Goal: Complete application form

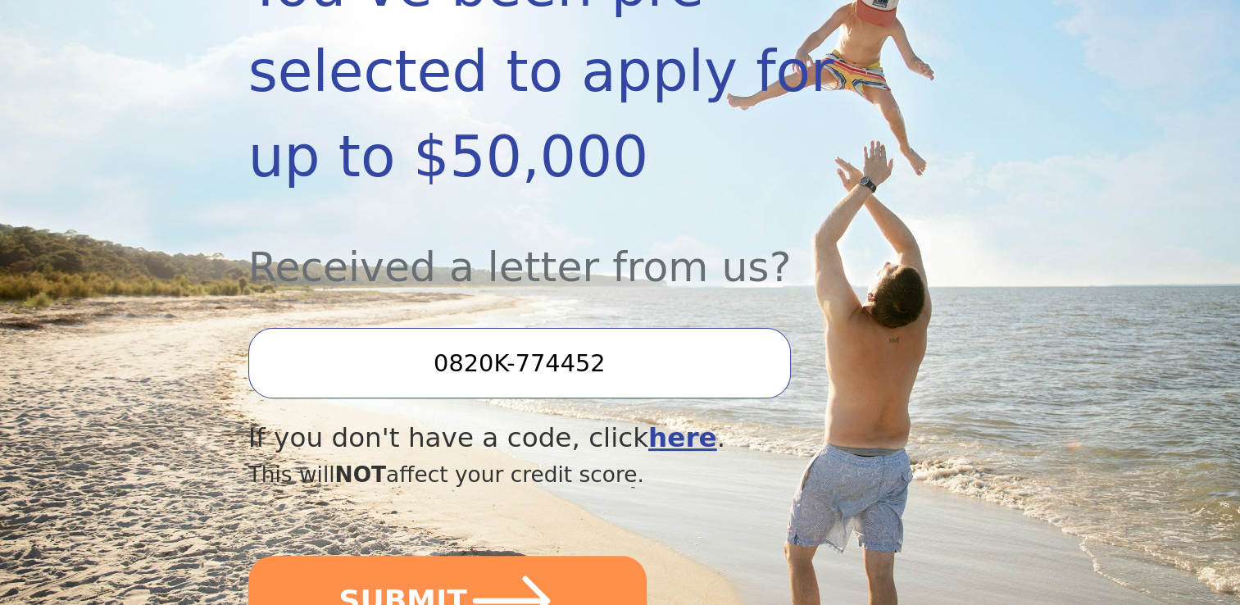
scroll to position [410, 0]
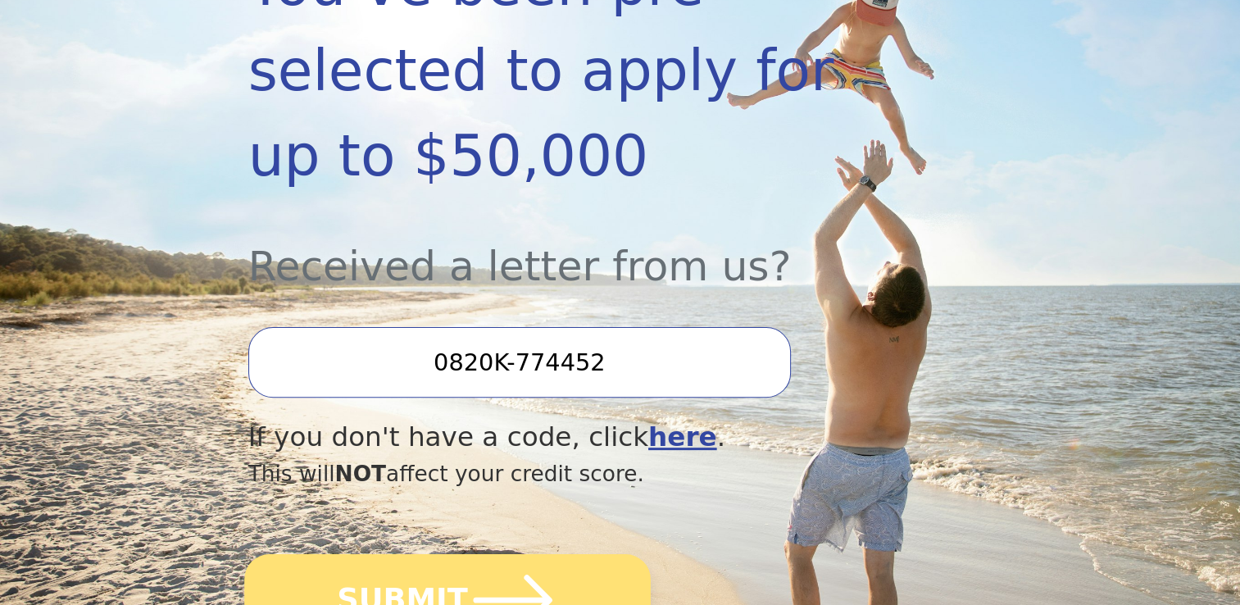
click at [444, 554] on button "SUBMIT" at bounding box center [447, 600] width 407 height 92
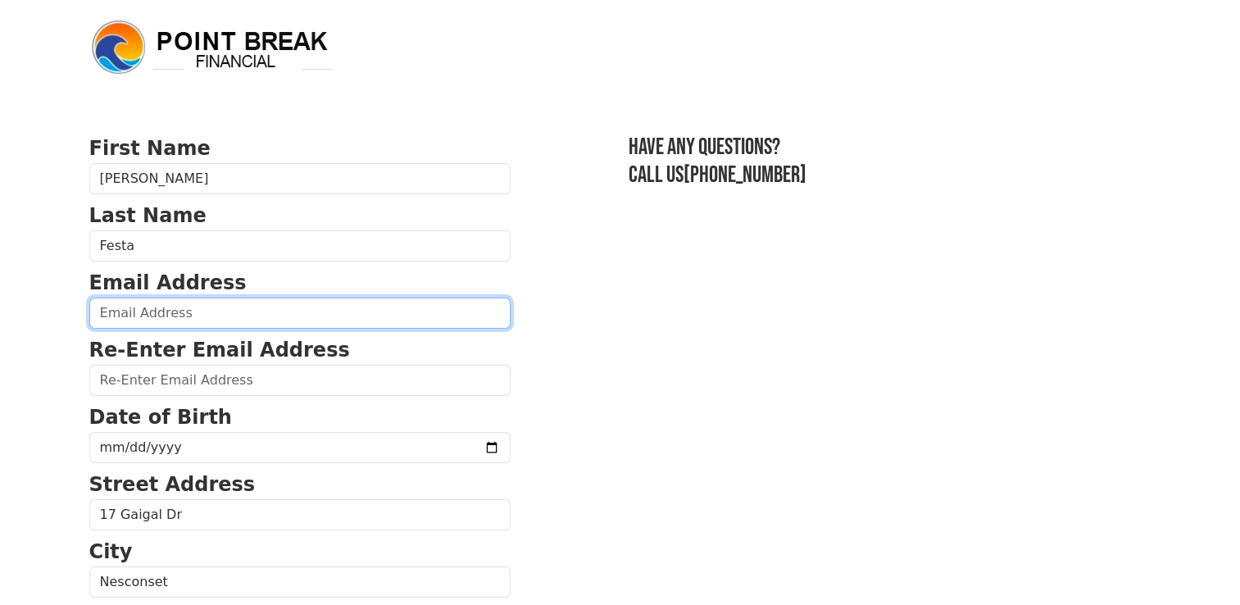
click at [161, 307] on input "email" at bounding box center [299, 313] width 421 height 31
type input "[EMAIL_ADDRESS][DOMAIN_NAME]"
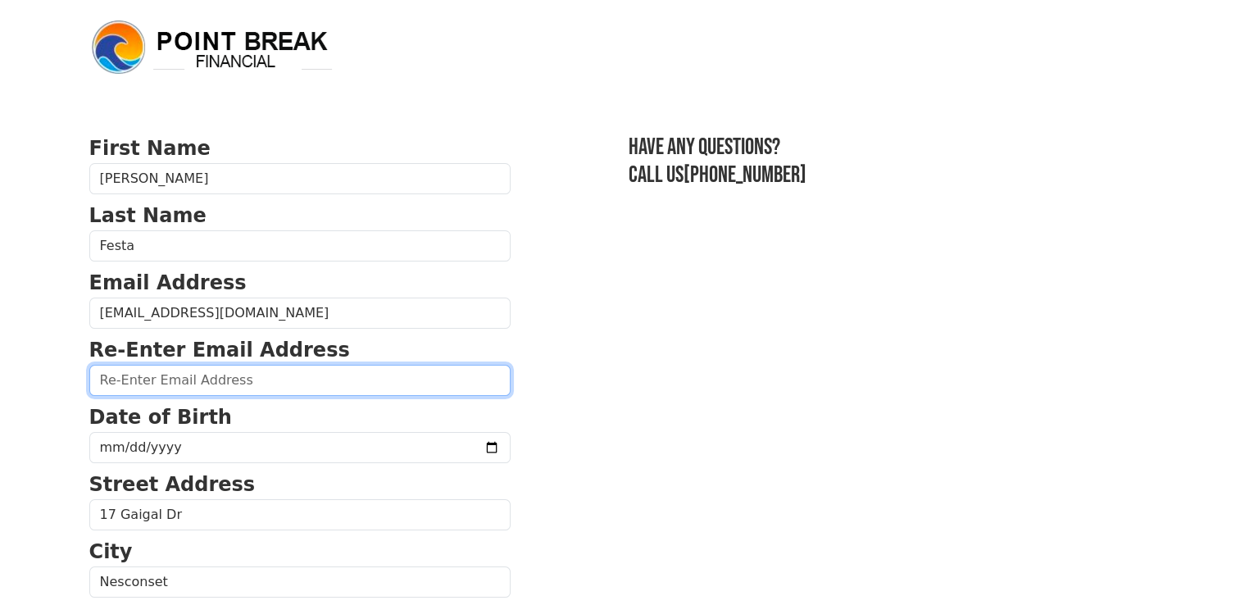
type input "[EMAIL_ADDRESS][DOMAIN_NAME]"
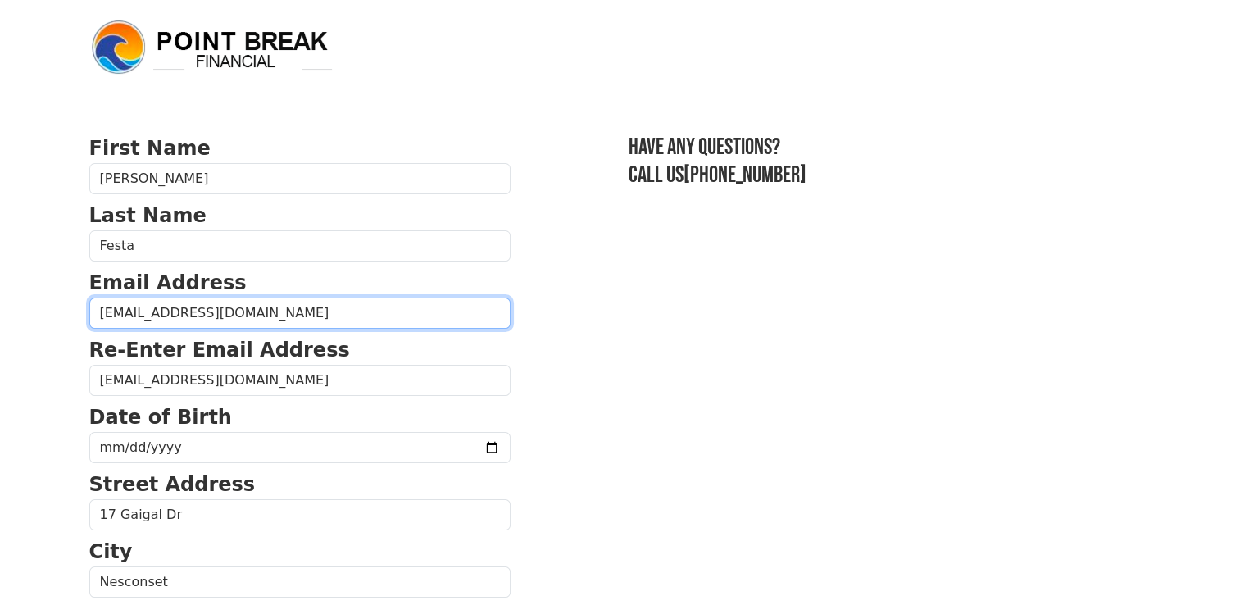
type input "[PHONE_NUMBER]"
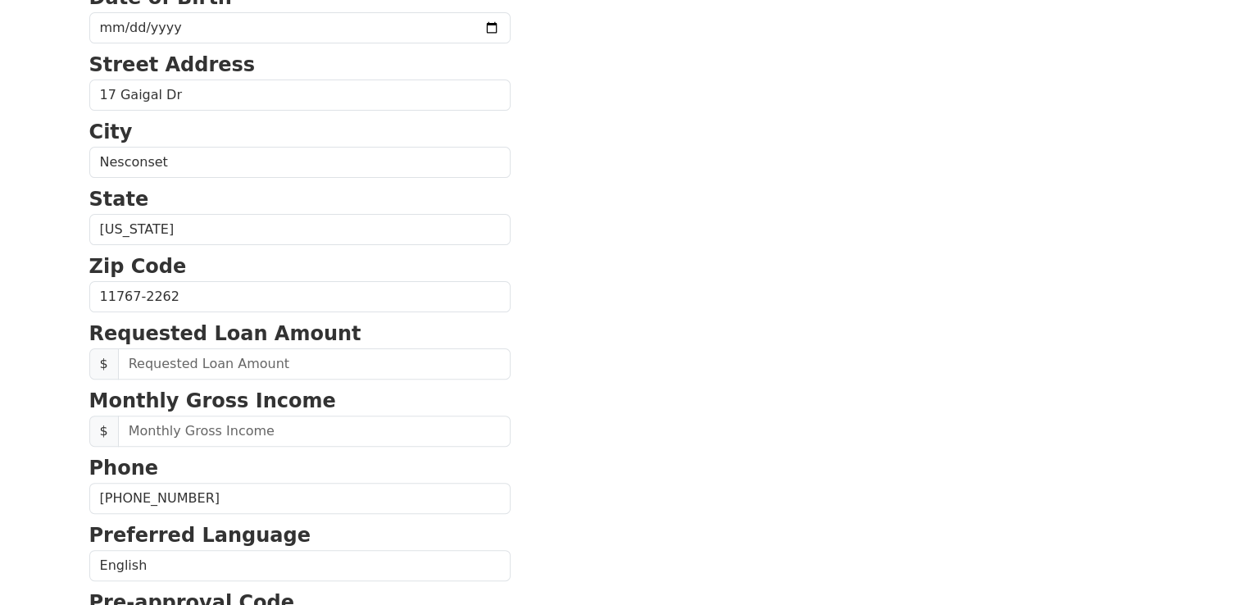
scroll to position [448, 0]
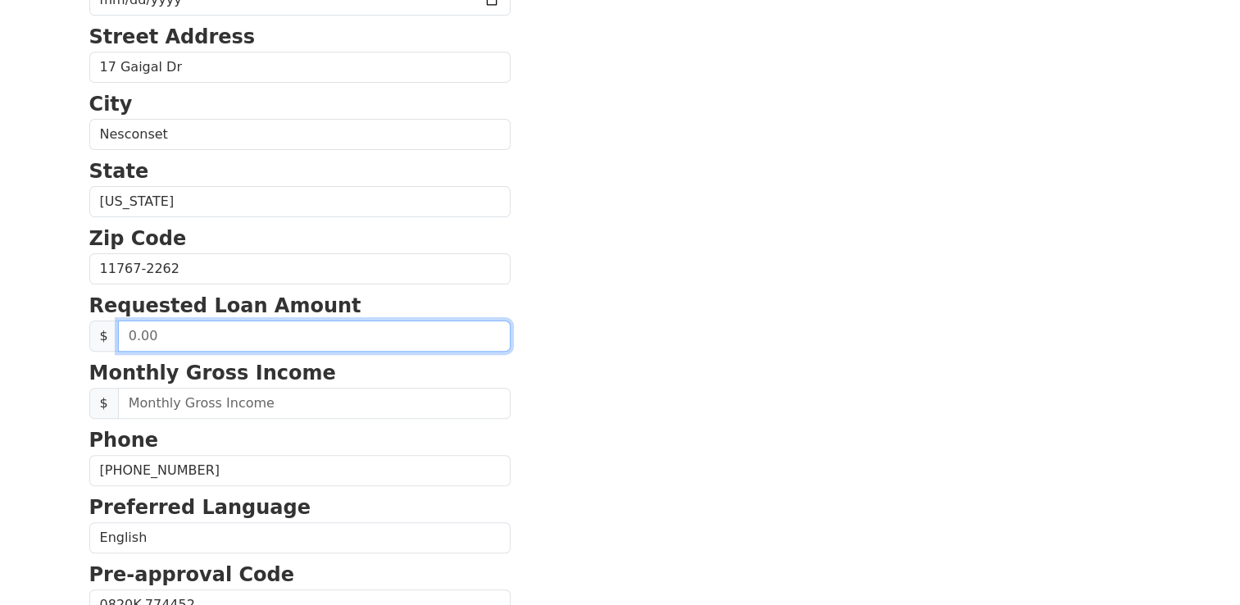
click at [198, 331] on input "text" at bounding box center [314, 335] width 393 height 31
type input "25,000.00"
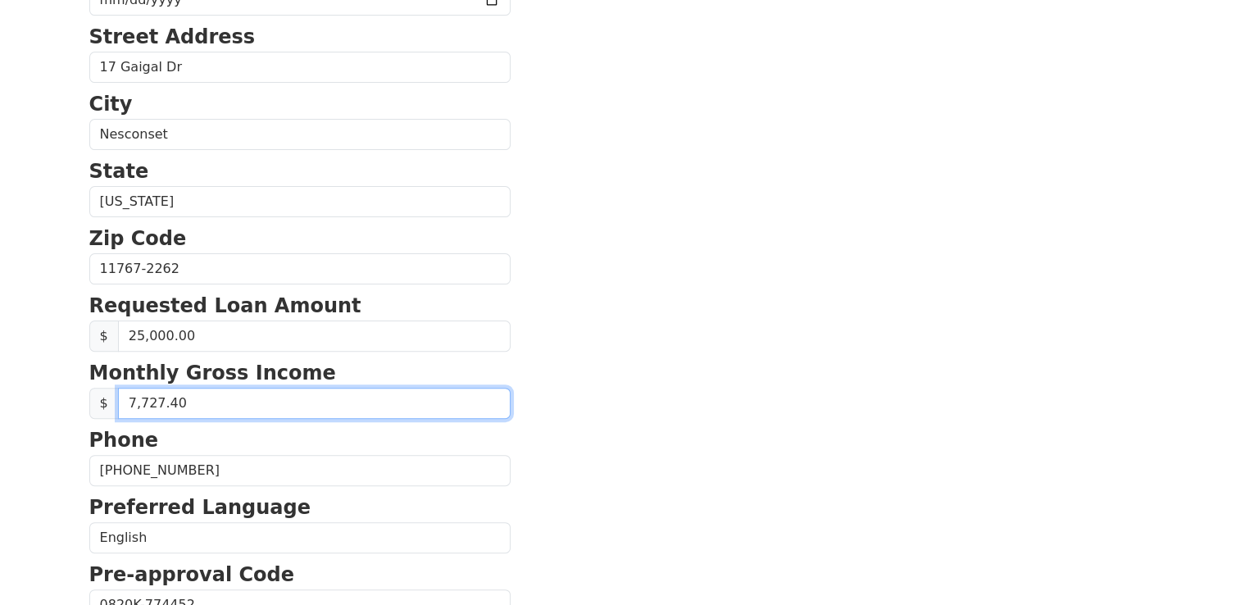
type input "7,727.41"
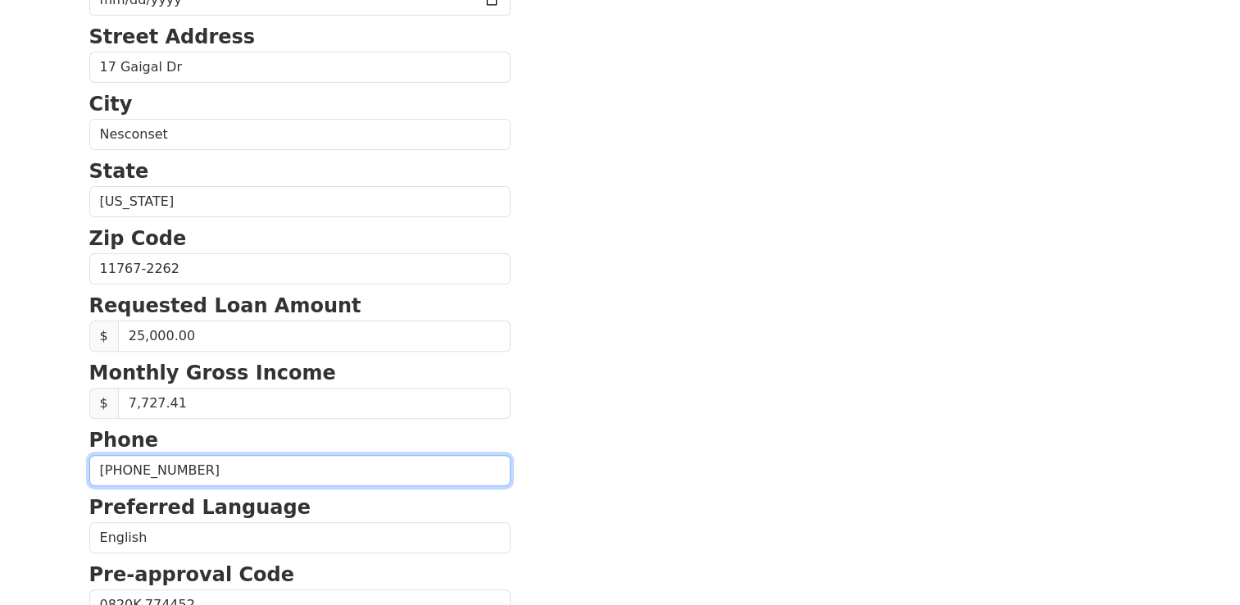
drag, startPoint x: 202, startPoint y: 466, endPoint x: 126, endPoint y: 468, distance: 76.3
click at [129, 468] on input "[PHONE_NUMBER]" at bounding box center [299, 470] width 421 height 31
type input "(6__) ___-____"
type input "[PHONE_NUMBER]"
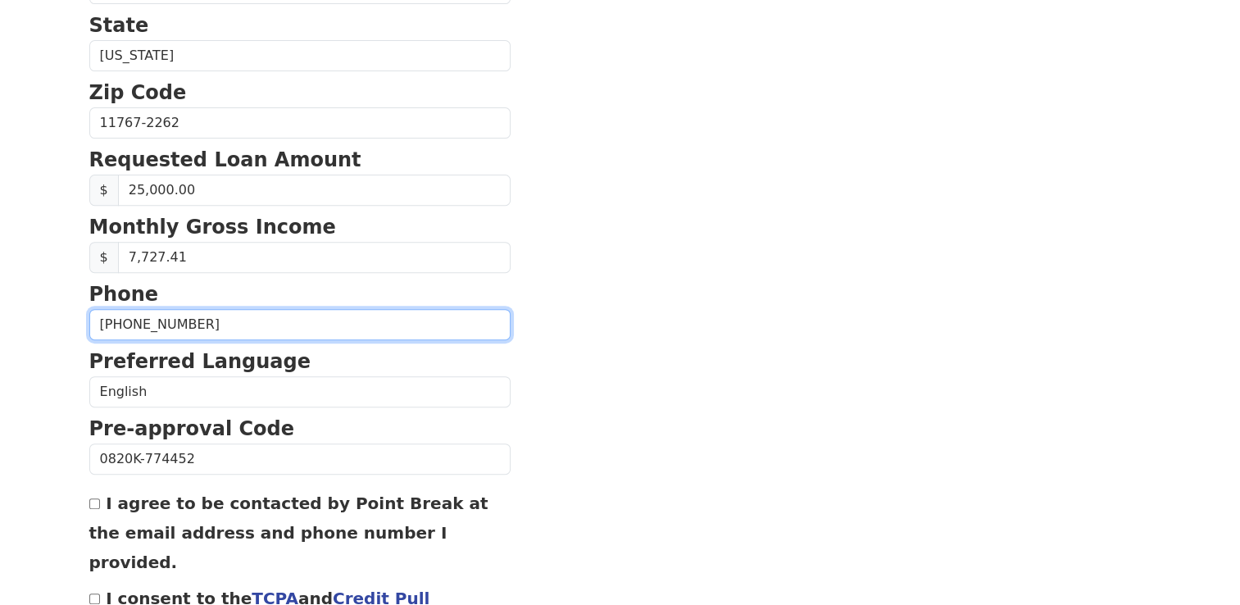
scroll to position [693, 0]
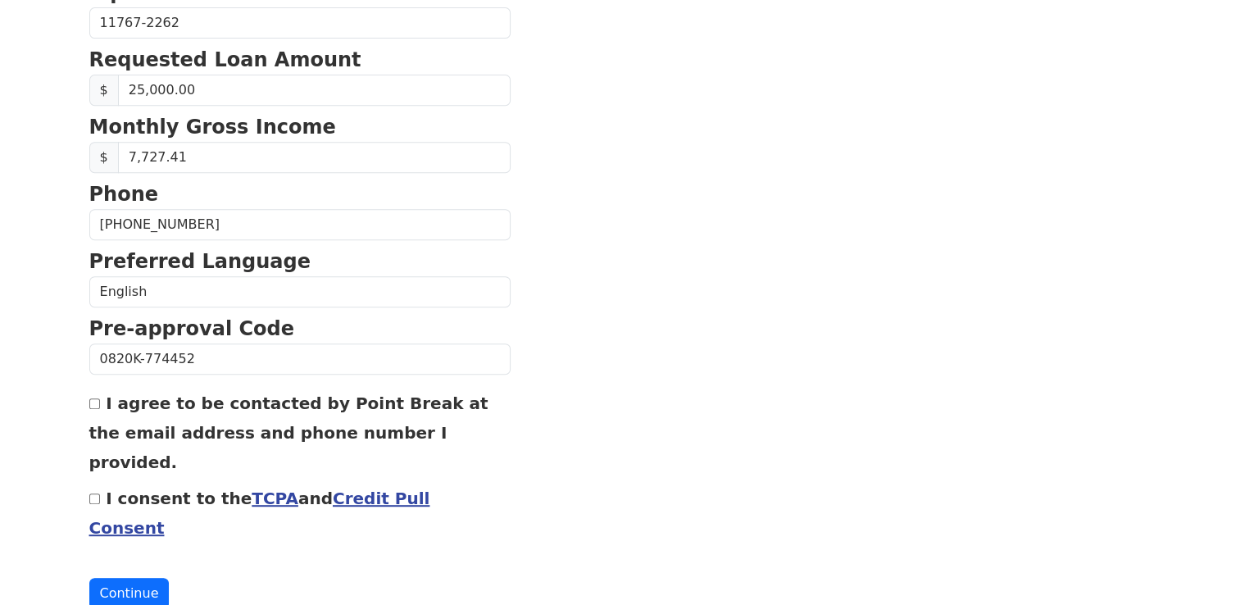
click at [93, 401] on input "I agree to be contacted by Point Break at the email address and phone number I …" at bounding box center [94, 403] width 11 height 11
checkbox input "true"
click at [98, 493] on input "I consent to the TCPA and Credit Pull Consent" at bounding box center [94, 498] width 11 height 11
checkbox input "true"
click at [128, 578] on button "Continue" at bounding box center [129, 593] width 80 height 31
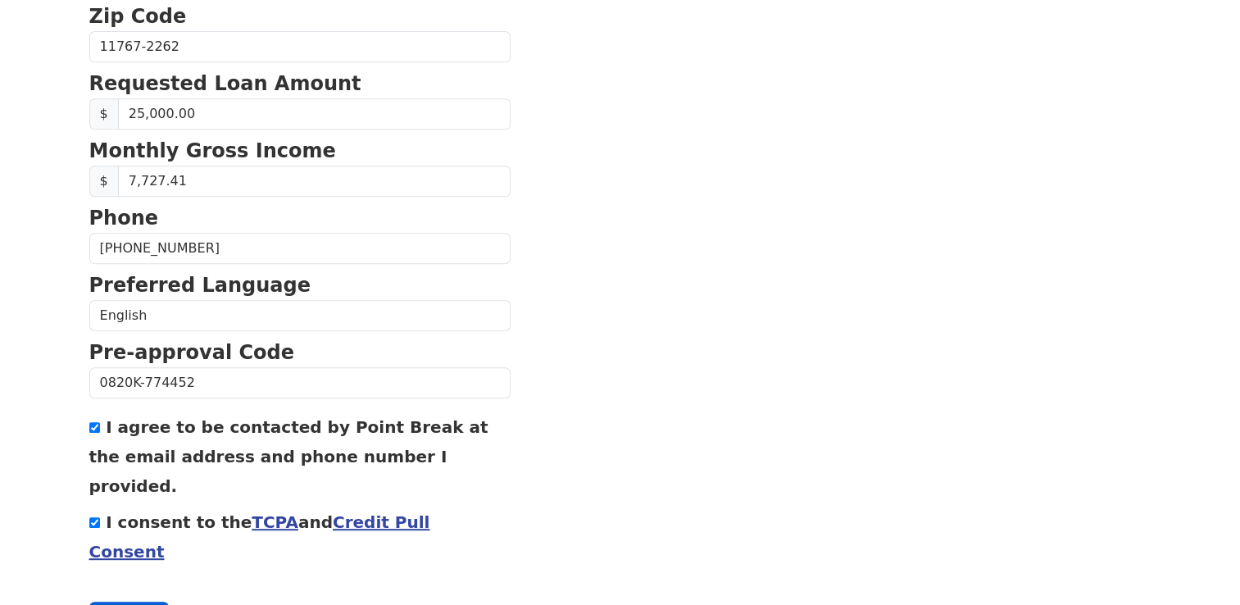
scroll to position [717, 0]
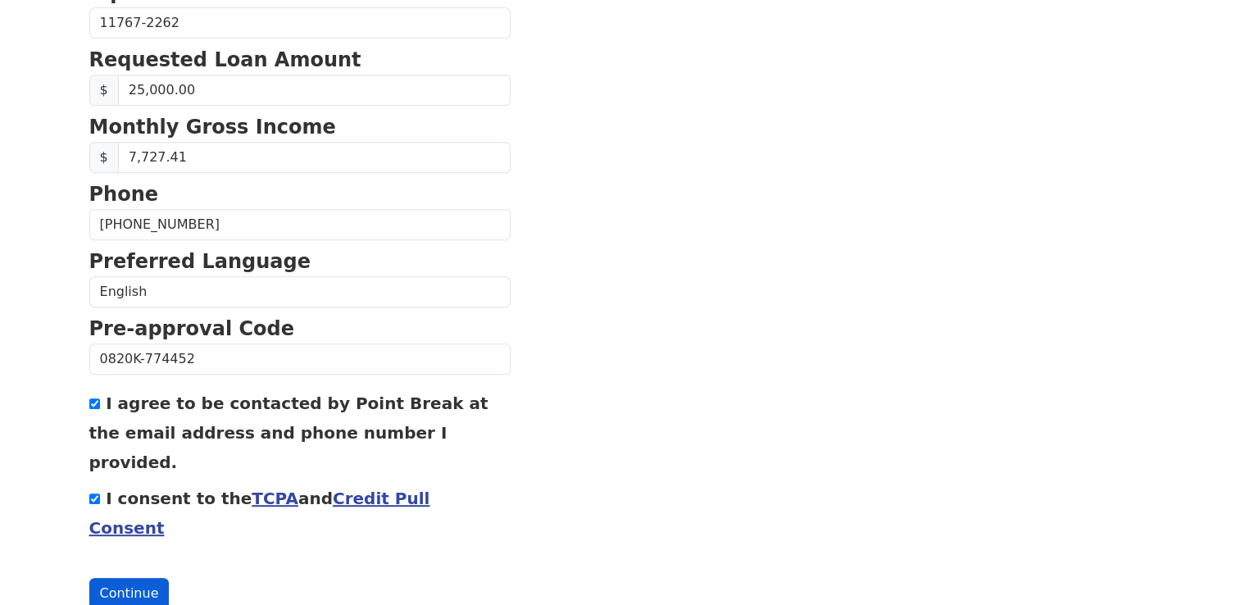
click at [128, 578] on button "Continue" at bounding box center [129, 593] width 80 height 31
click at [132, 578] on button "Continue" at bounding box center [129, 593] width 80 height 31
click at [134, 578] on button "Continue" at bounding box center [129, 593] width 80 height 31
click at [171, 526] on form "First Name [PERSON_NAME] Last Name [PERSON_NAME] Email Address [EMAIL_ADDRESS][…" at bounding box center [299, 12] width 421 height 1193
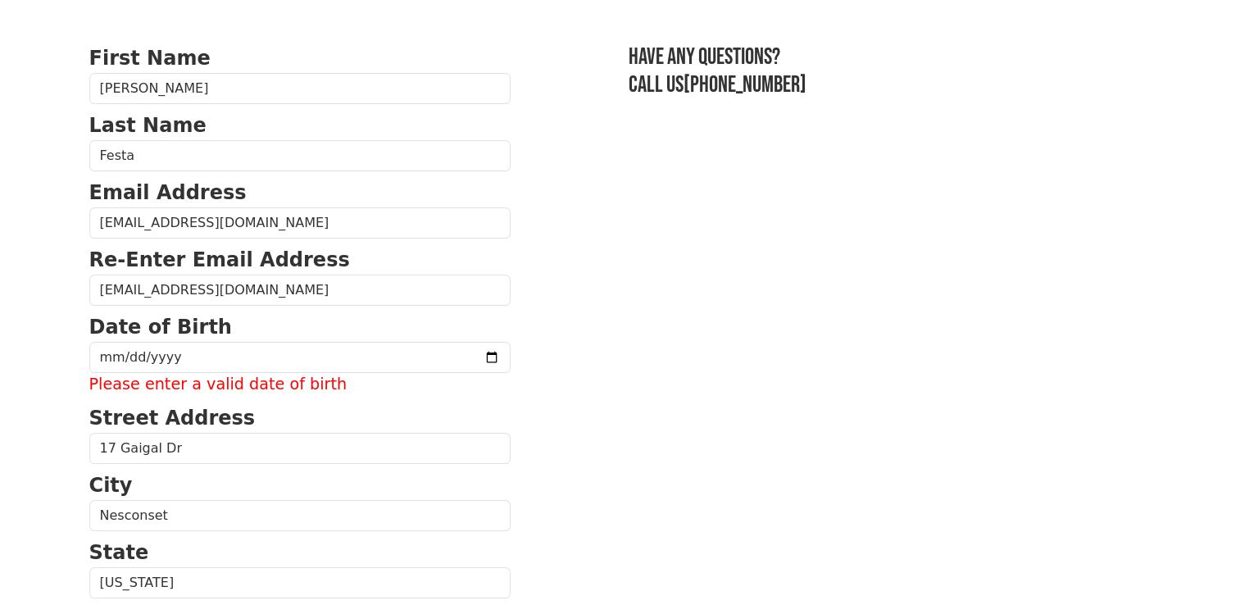
scroll to position [0, 0]
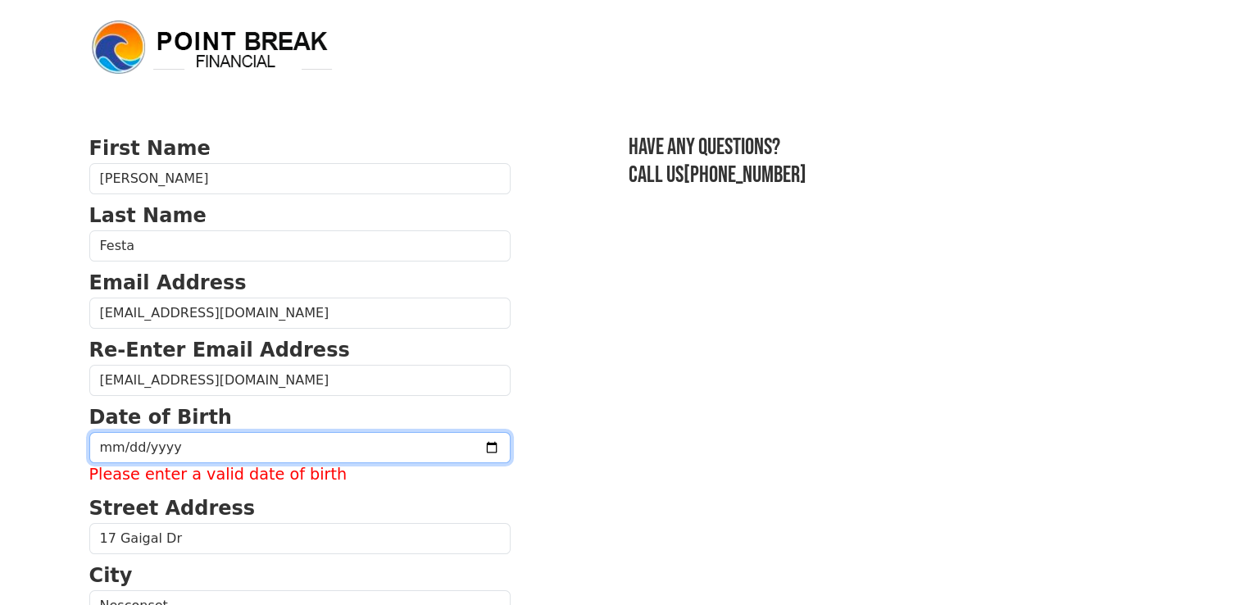
click at [220, 434] on input "date" at bounding box center [299, 447] width 421 height 31
type input "[DATE]"
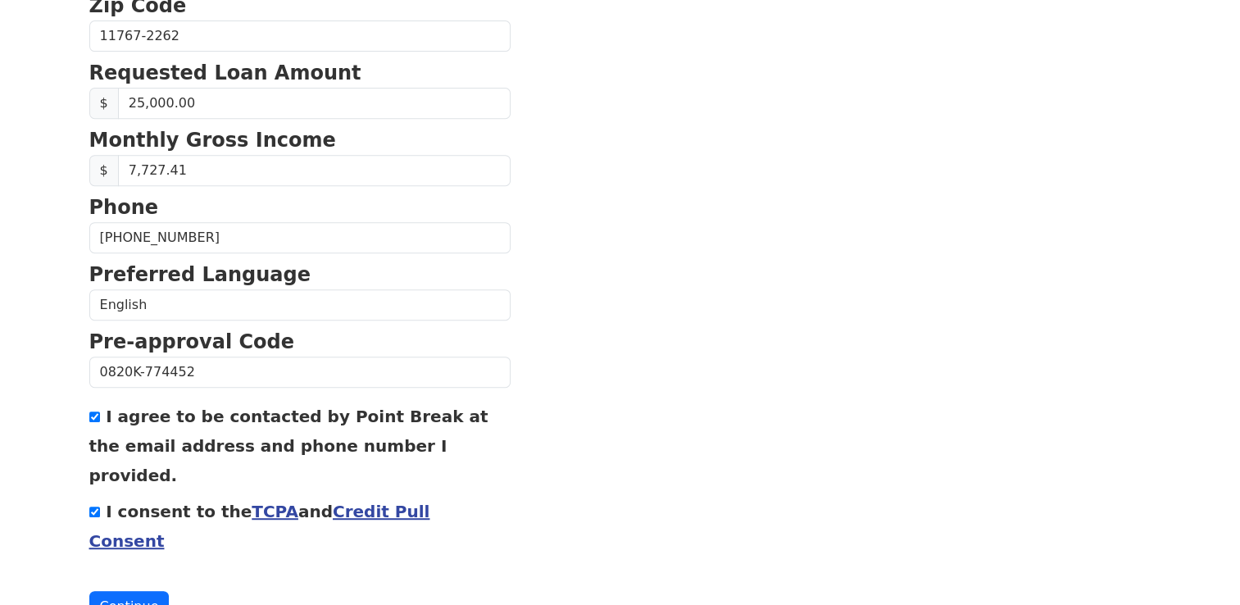
scroll to position [694, 0]
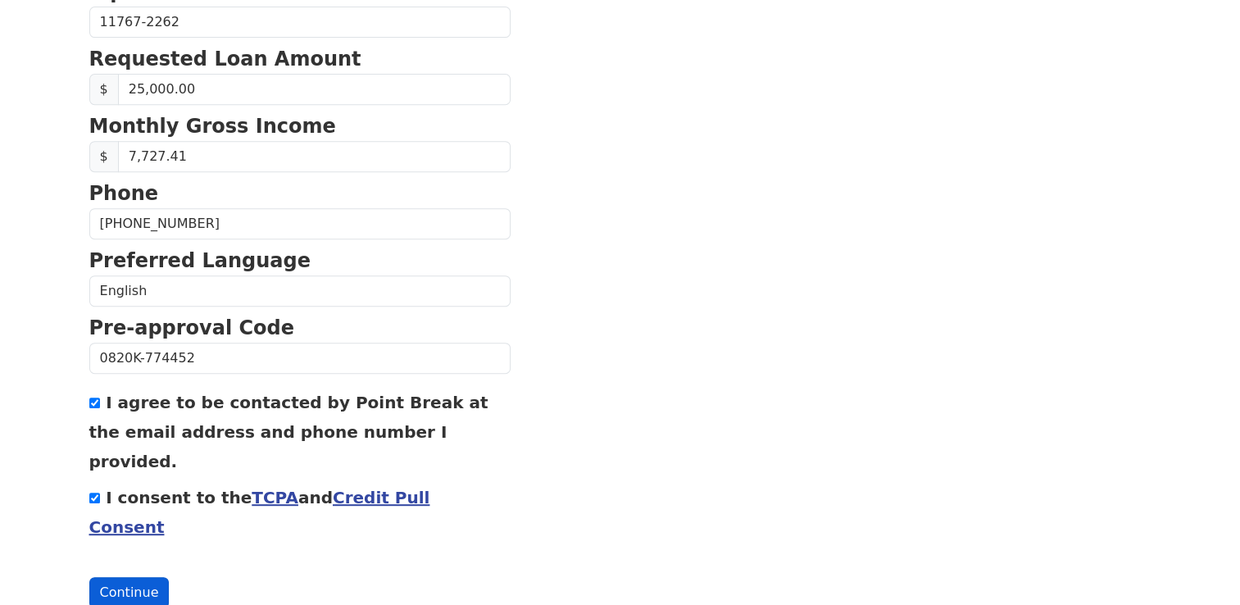
click at [134, 577] on button "Continue" at bounding box center [129, 592] width 80 height 31
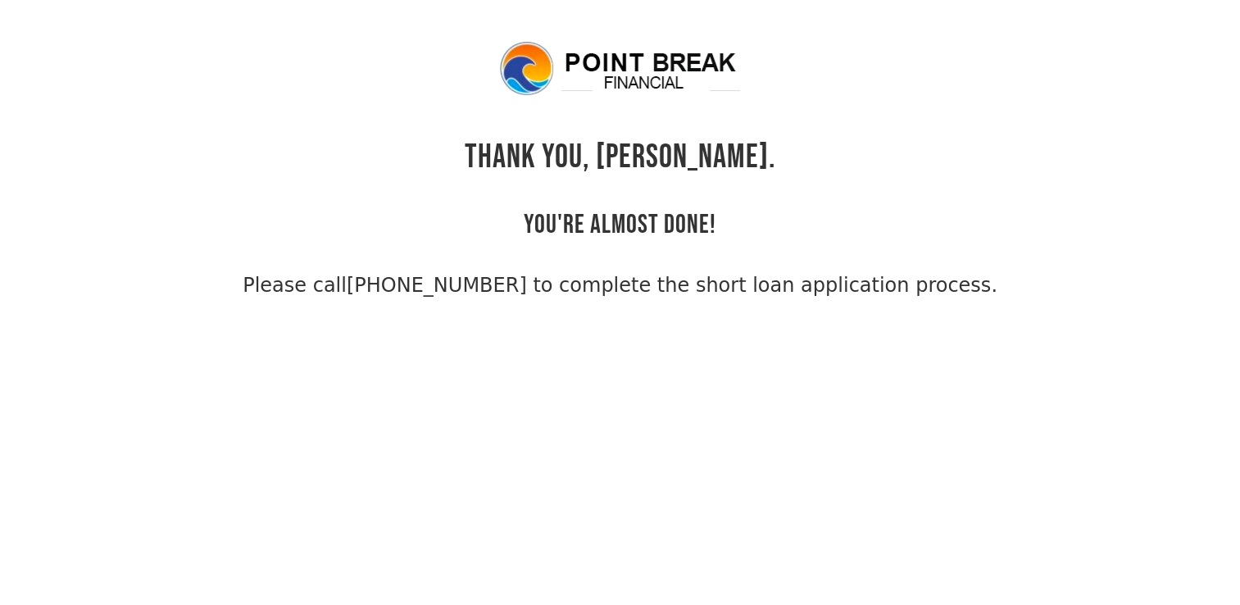
click at [615, 575] on body "THANK YOU, Adrienne. YOU'RE ALMOST DONE! Please call (855) 202-9500 to complete…" at bounding box center [620, 341] width 1240 height 605
